Goal: Task Accomplishment & Management: Manage account settings

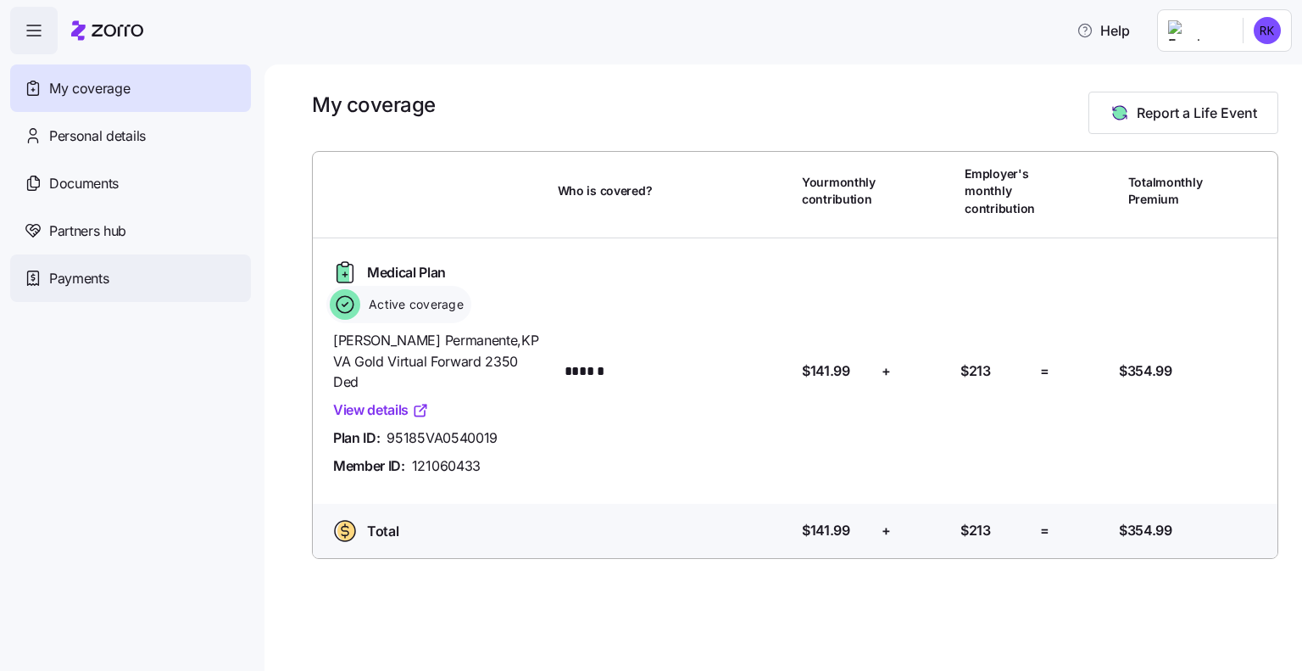
click at [90, 274] on span "Payments" at bounding box center [78, 278] width 59 height 21
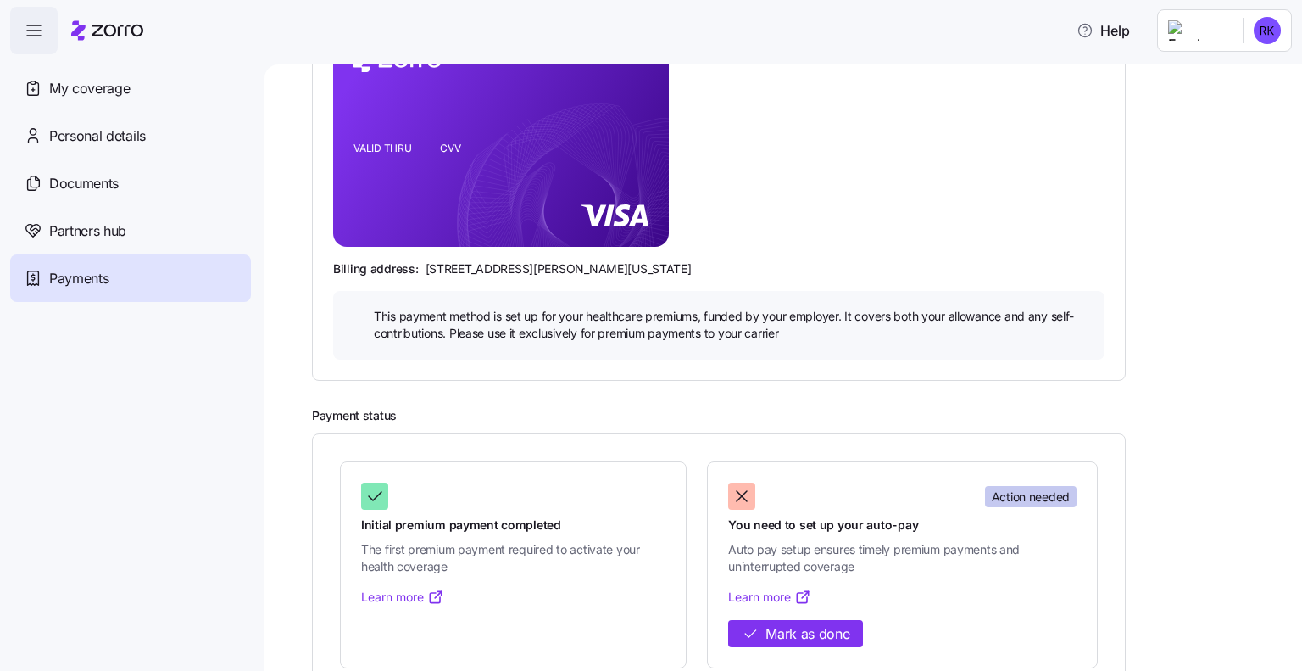
scroll to position [326, 0]
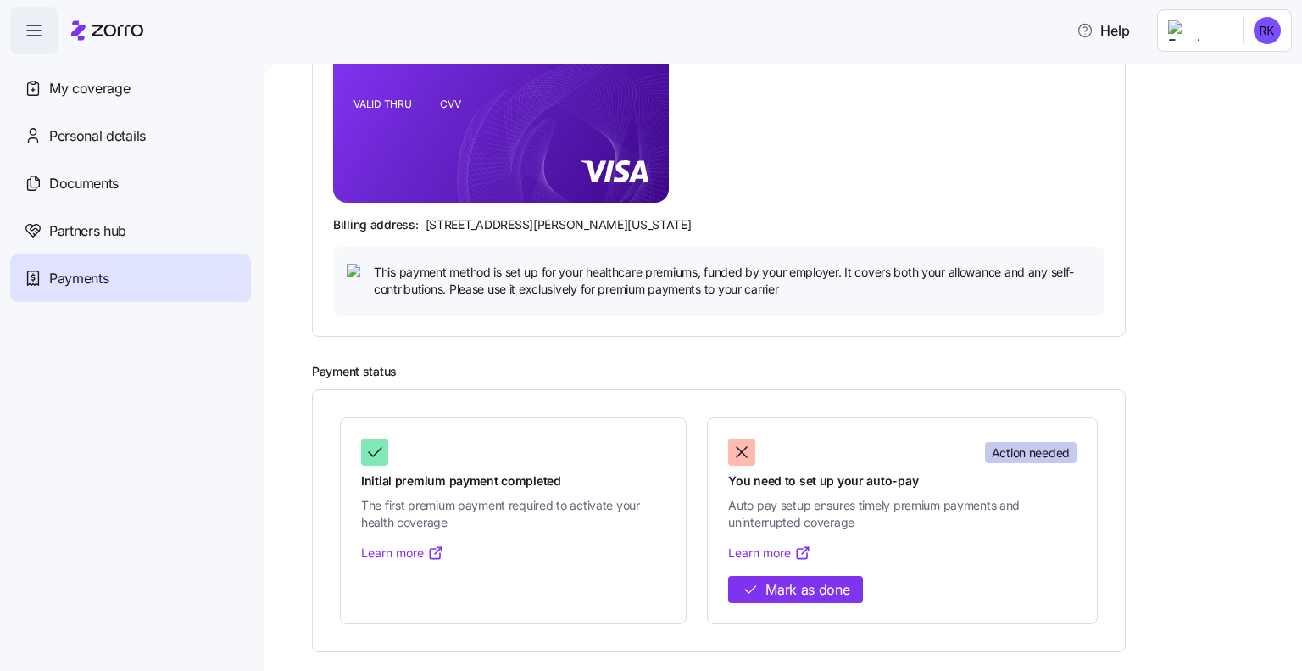
click at [549, 555] on div "Initial premium payment completed The first premium payment required to activat…" at bounding box center [513, 520] width 304 height 164
click at [743, 550] on link "Learn more" at bounding box center [769, 552] width 83 height 17
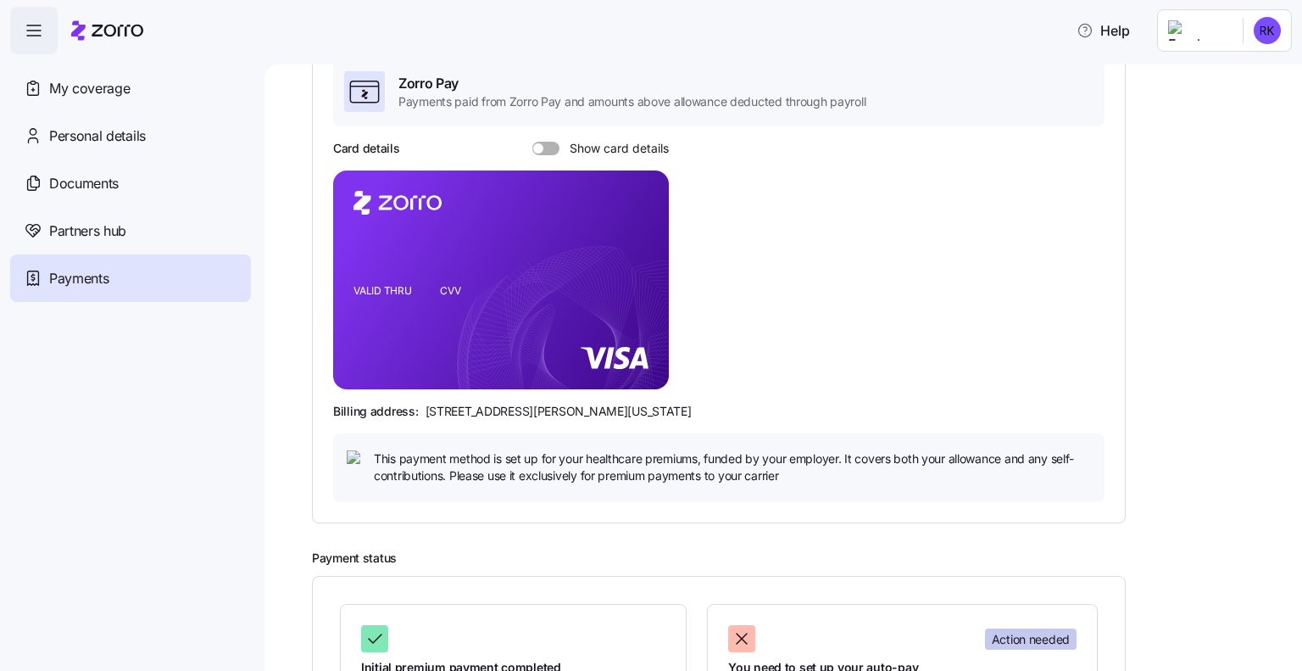
scroll to position [0, 0]
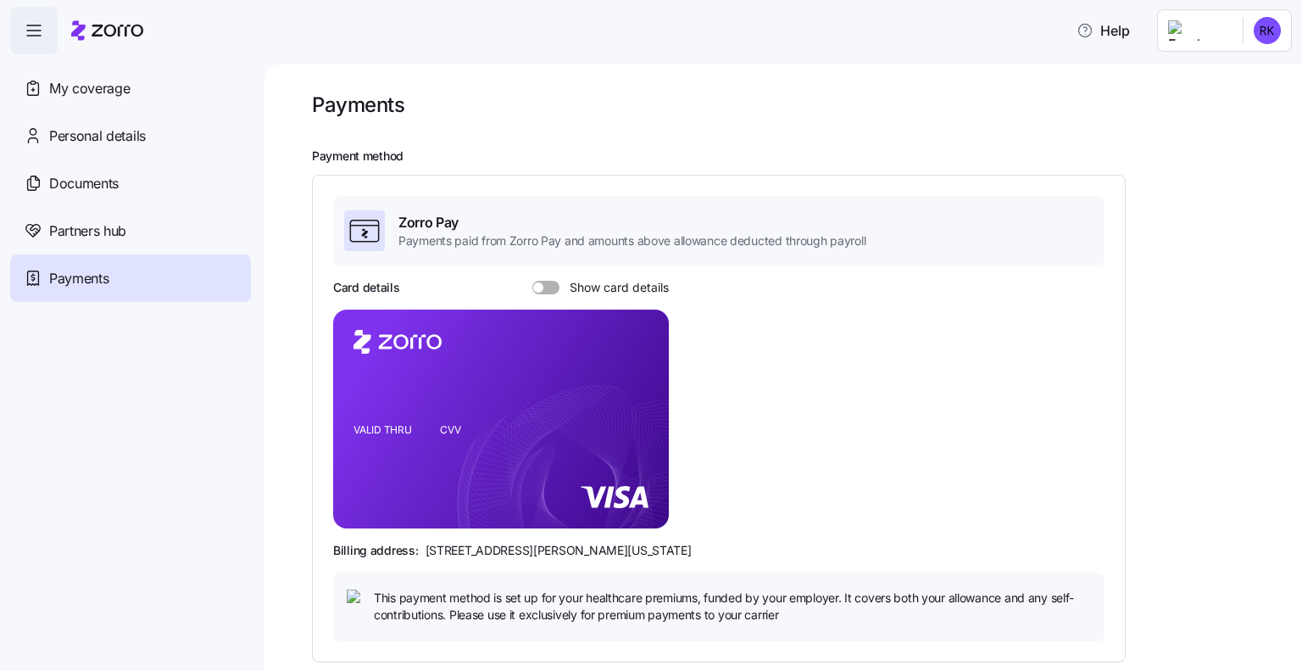
click at [552, 287] on span at bounding box center [551, 288] width 17 height 14
click at [532, 281] on input "Show card details" at bounding box center [532, 281] width 0 height 0
click at [548, 288] on span at bounding box center [553, 287] width 10 height 10
click at [532, 281] on input "Show card details" at bounding box center [532, 281] width 0 height 0
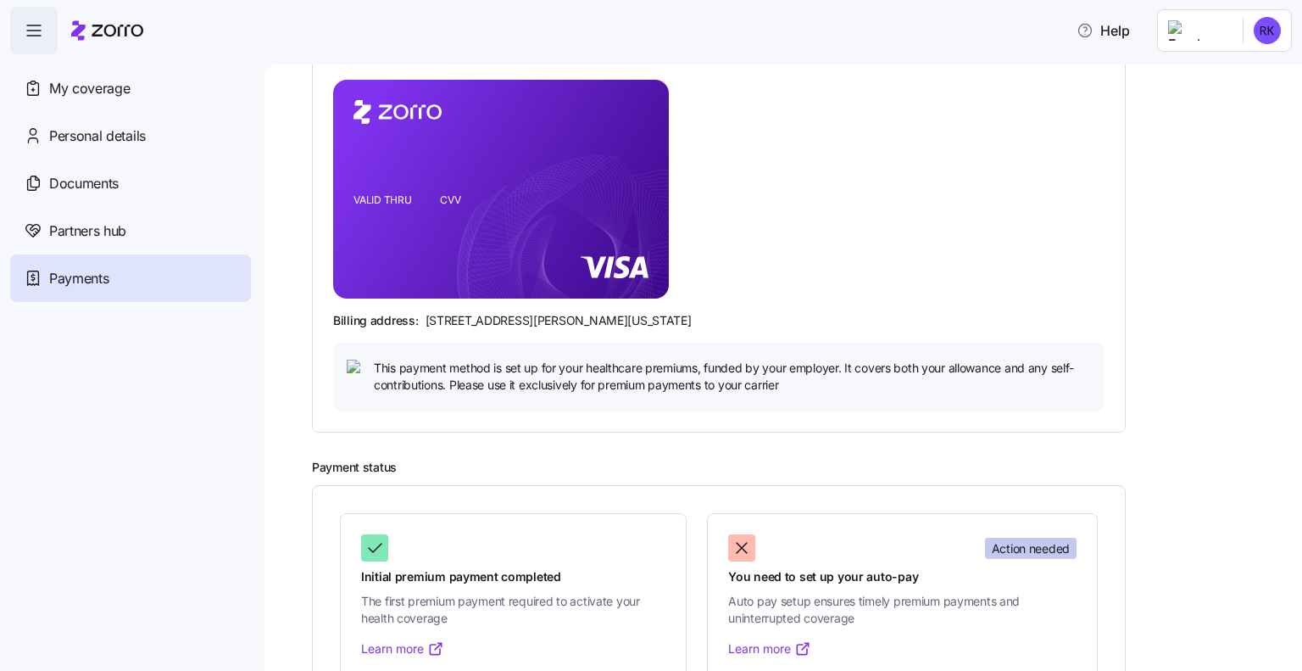
scroll to position [326, 0]
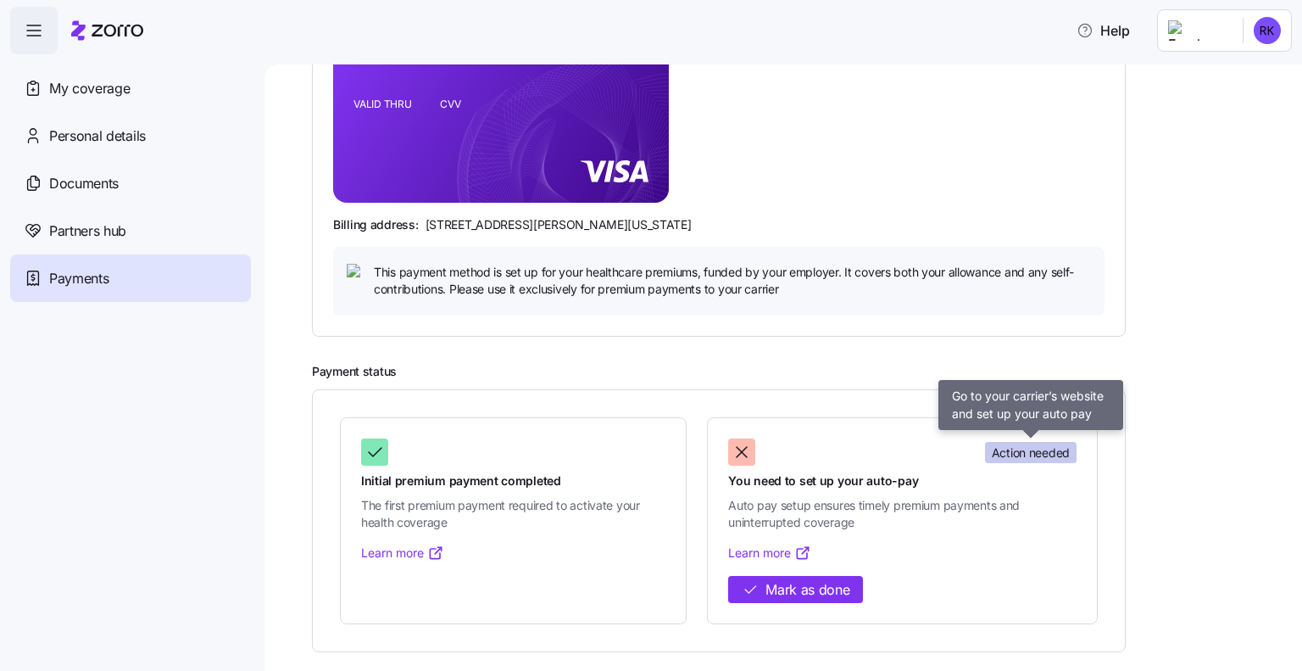
click at [1038, 464] on div "Action needed You need to set up your auto-pay Auto pay setup ensures timely pr…" at bounding box center [902, 484] width 348 height 92
click at [1040, 452] on span "Action needed" at bounding box center [1031, 452] width 78 height 17
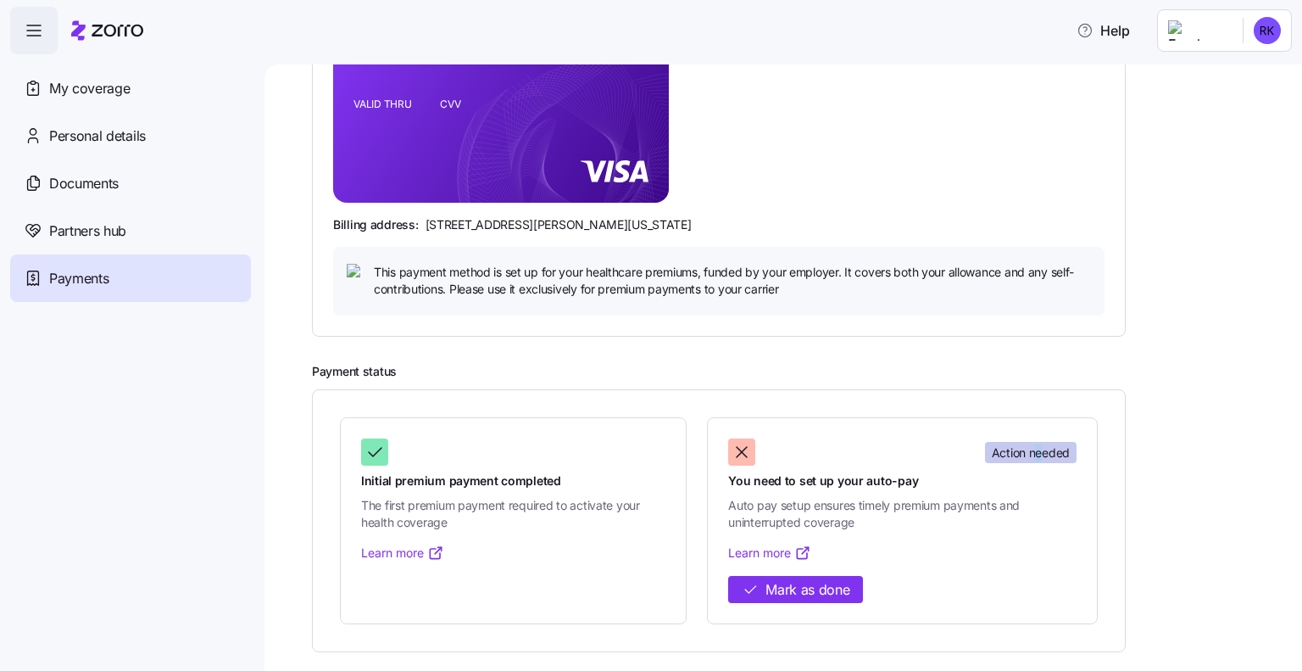
drag, startPoint x: 1040, startPoint y: 452, endPoint x: 1031, endPoint y: 452, distance: 9.3
click at [1038, 452] on span "Action needed" at bounding box center [1031, 452] width 78 height 17
click at [894, 527] on span "Auto pay setup ensures timely premium payments and uninterrupted coverage" at bounding box center [902, 514] width 348 height 35
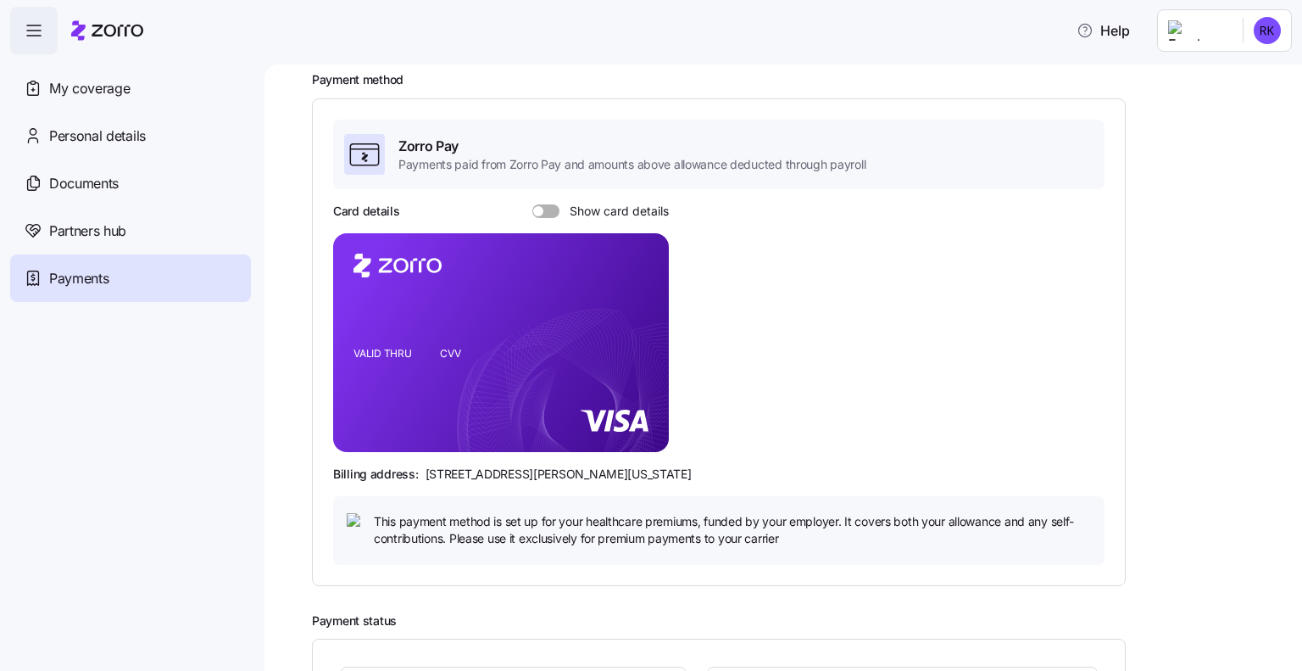
scroll to position [0, 0]
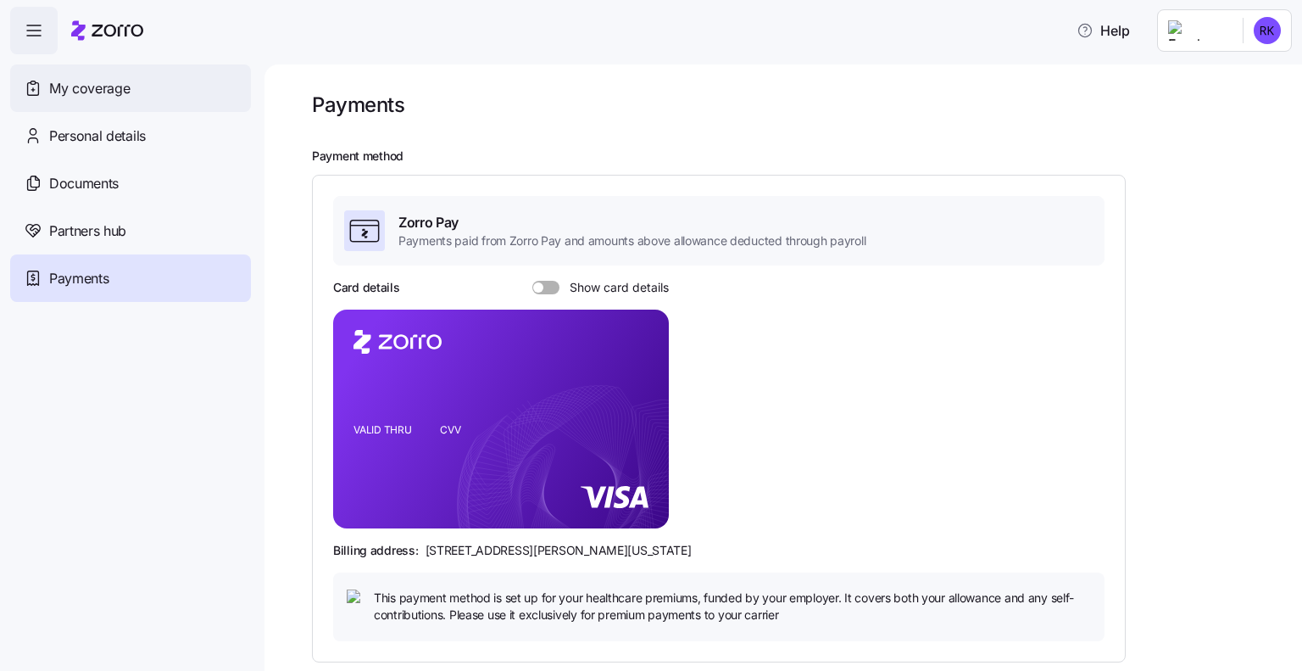
click at [153, 101] on div "My coverage" at bounding box center [130, 87] width 241 height 47
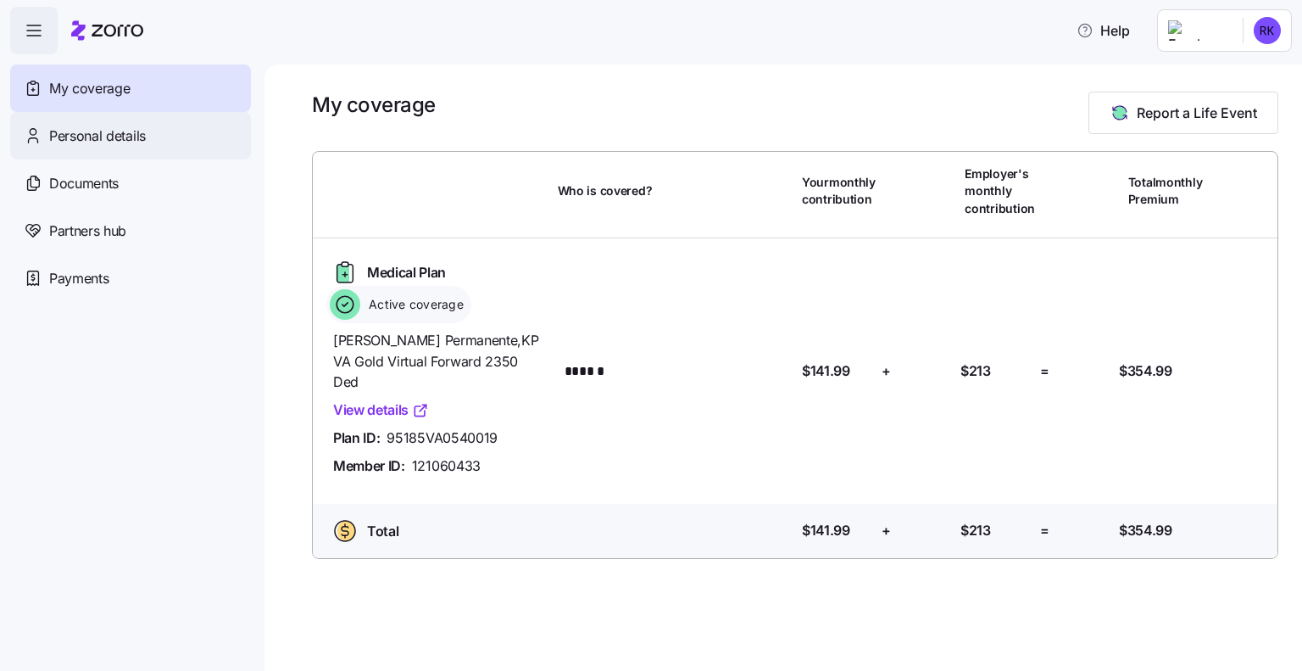
click at [142, 139] on span "Personal details" at bounding box center [97, 135] width 97 height 21
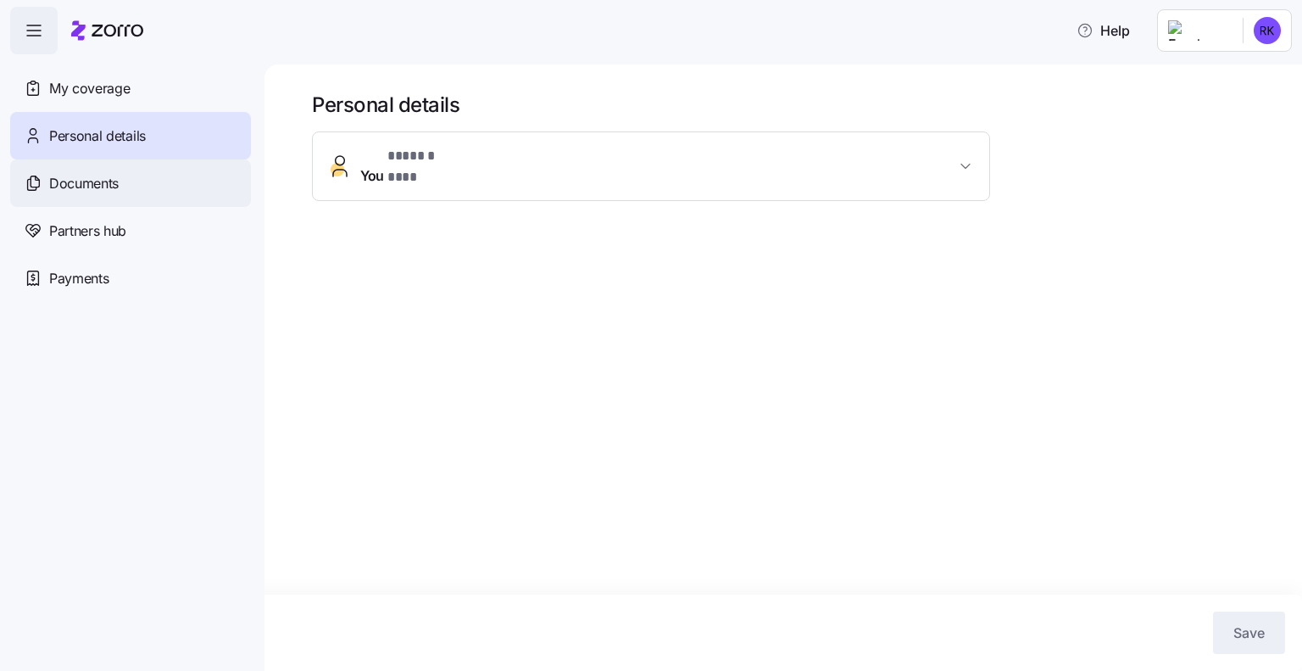
click at [143, 199] on div "Documents" at bounding box center [130, 182] width 241 height 47
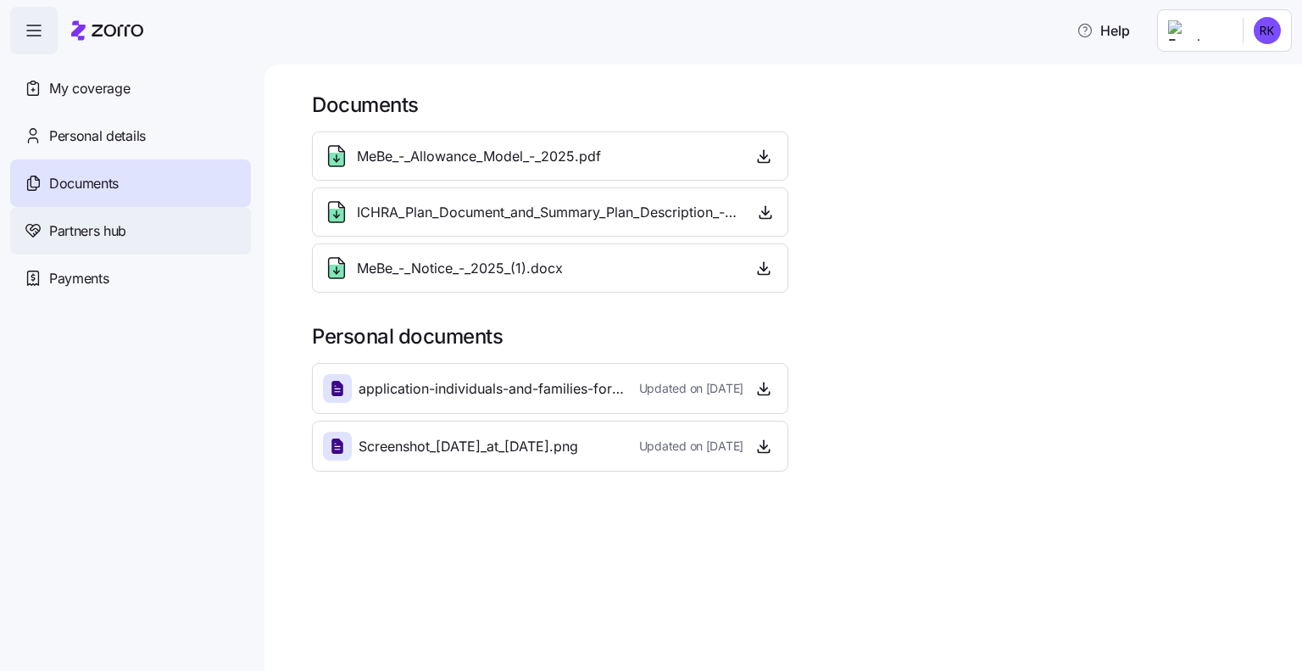
click at [149, 237] on div "Partners hub" at bounding box center [130, 230] width 241 height 47
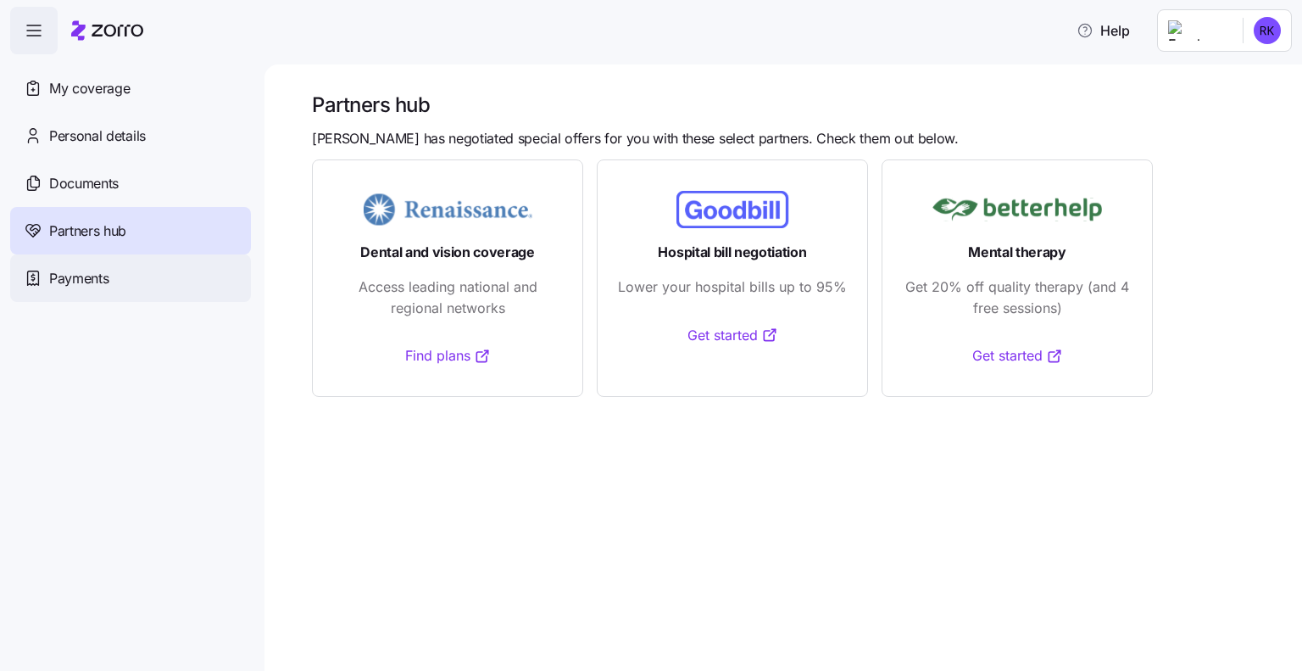
click at [156, 292] on div "Payments" at bounding box center [130, 277] width 241 height 47
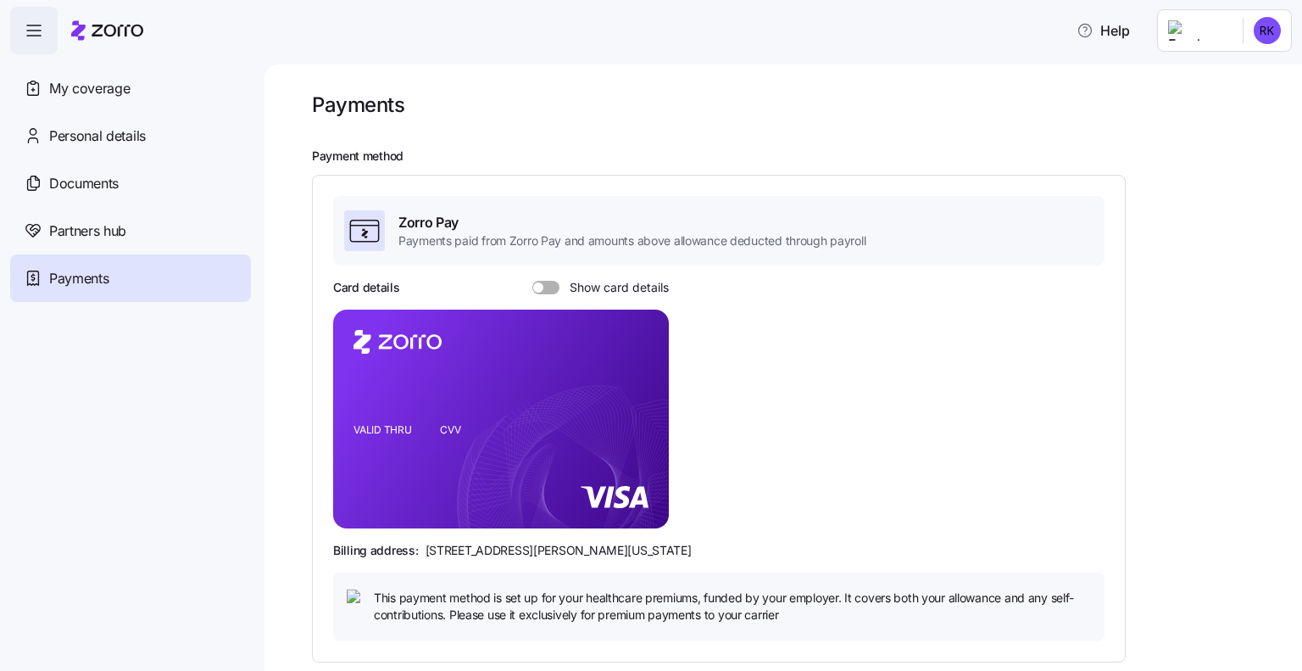
scroll to position [326, 0]
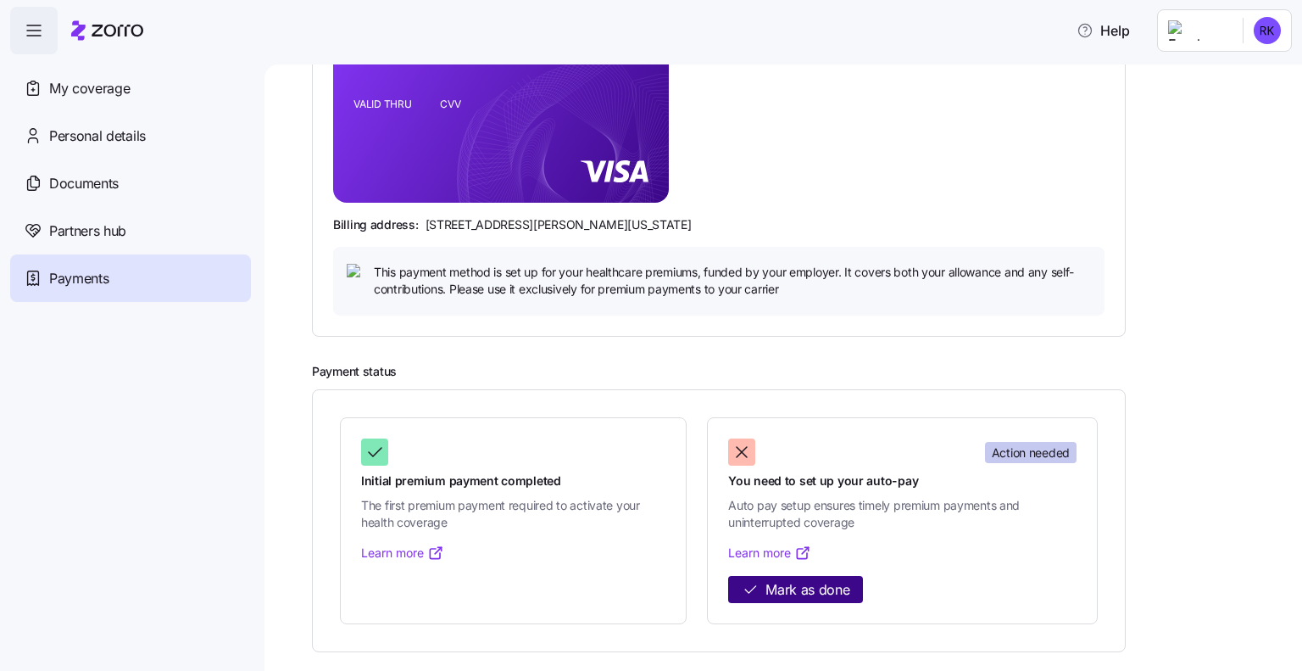
click at [841, 598] on button "Mark as done" at bounding box center [795, 590] width 135 height 28
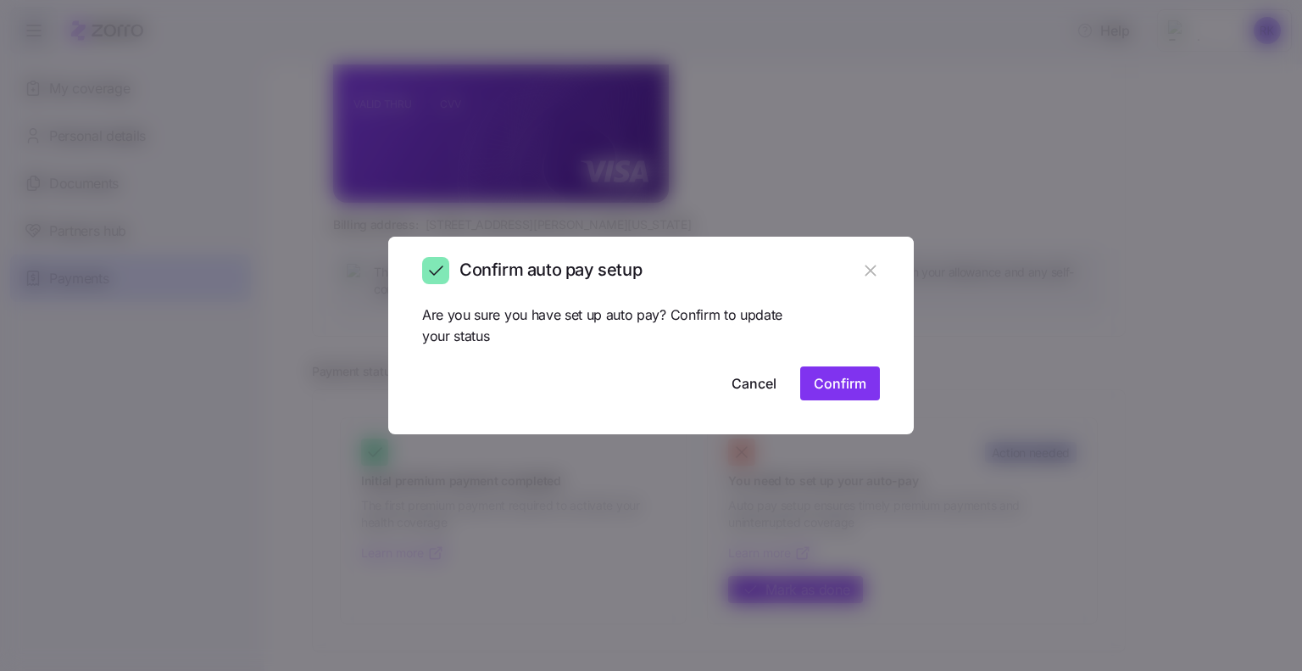
click at [877, 274] on icon "button" at bounding box center [870, 270] width 19 height 19
